Goal: Transaction & Acquisition: Purchase product/service

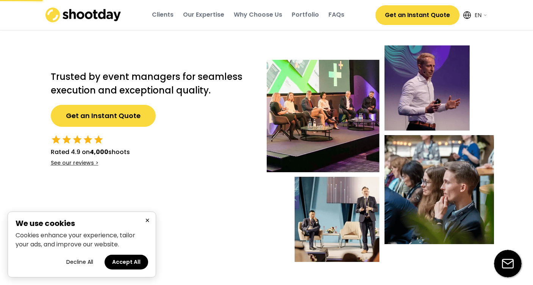
select select ""en""
click at [86, 262] on button "Decline All" at bounding box center [80, 262] width 42 height 15
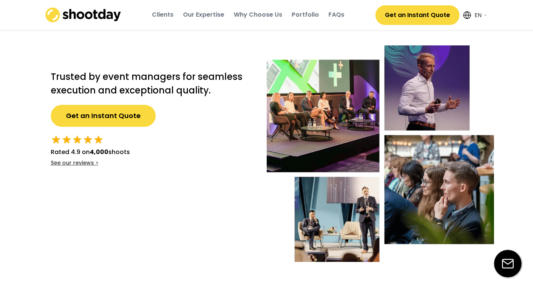
click at [110, 118] on button "Get an Instant Quote" at bounding box center [103, 116] width 105 height 22
